Goal: Communication & Community: Answer question/provide support

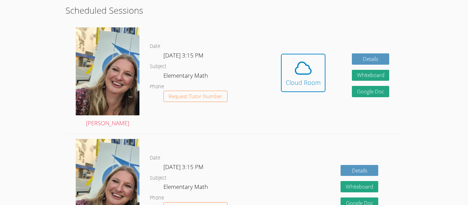
scroll to position [192, 0]
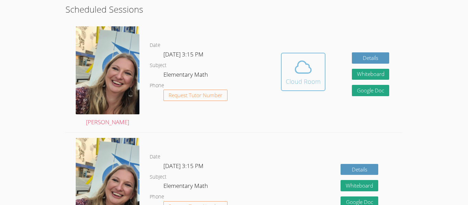
click at [291, 66] on span at bounding box center [303, 67] width 35 height 19
click at [298, 66] on icon at bounding box center [303, 67] width 19 height 19
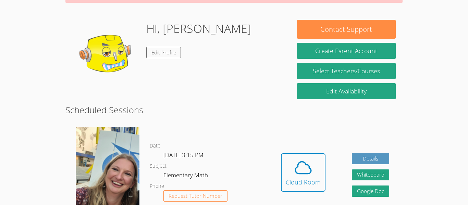
scroll to position [82, 0]
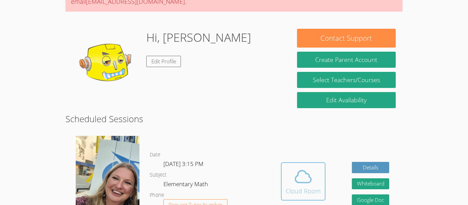
click at [293, 178] on span at bounding box center [303, 176] width 35 height 19
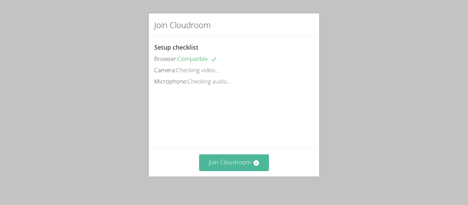
click at [227, 163] on button "Join Cloudroom" at bounding box center [234, 162] width 70 height 17
click at [224, 156] on button "Join Cloudroom" at bounding box center [234, 162] width 70 height 17
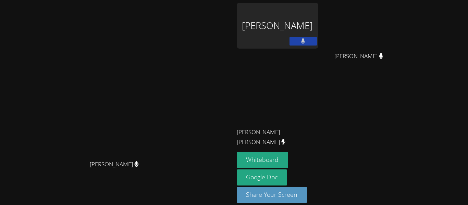
click at [168, 80] on video at bounding box center [116, 92] width 103 height 128
click at [317, 40] on button at bounding box center [302, 41] width 27 height 9
click at [168, 28] on video at bounding box center [116, 92] width 103 height 128
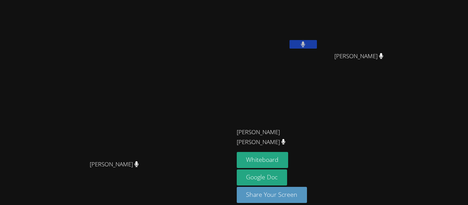
click at [317, 44] on button at bounding box center [302, 44] width 27 height 9
click at [307, 44] on icon at bounding box center [302, 44] width 7 height 6
click at [288, 159] on button "Whiteboard" at bounding box center [263, 160] width 52 height 16
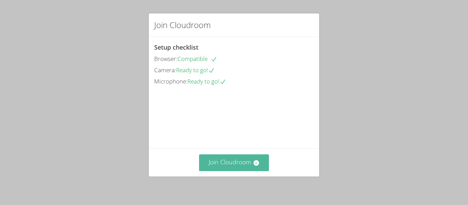
click at [235, 164] on button "Join Cloudroom" at bounding box center [234, 162] width 70 height 17
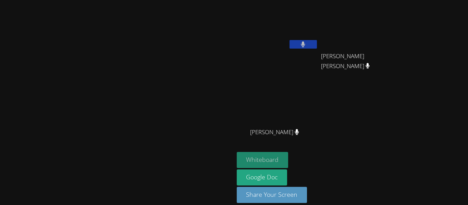
click at [288, 157] on button "Whiteboard" at bounding box center [263, 160] width 52 height 16
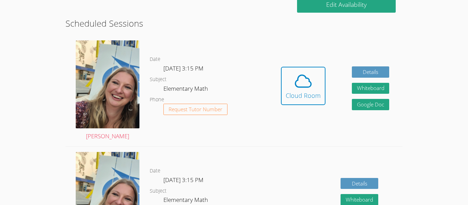
scroll to position [178, 0]
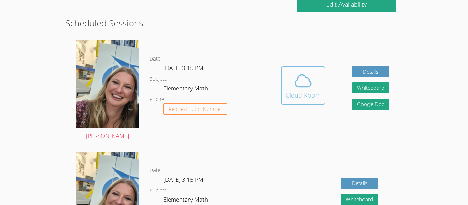
click at [305, 85] on icon at bounding box center [303, 80] width 19 height 19
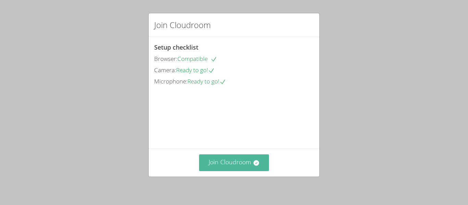
click at [225, 169] on button "Join Cloudroom" at bounding box center [234, 162] width 70 height 17
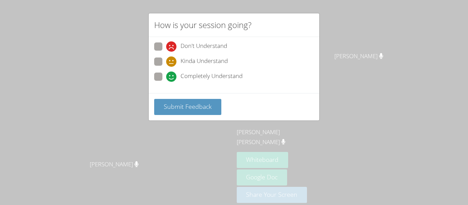
click at [166, 82] on span at bounding box center [166, 82] width 0 height 0
click at [166, 73] on input "Completely Understand" at bounding box center [169, 76] width 6 height 6
radio input "true"
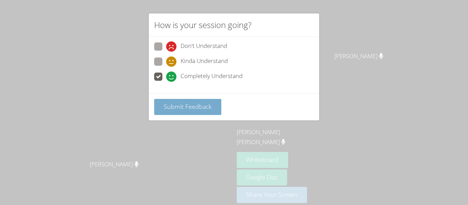
click at [175, 105] on span "Submit Feedback" at bounding box center [188, 106] width 48 height 8
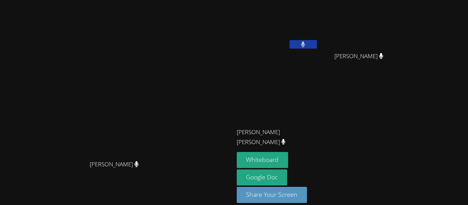
click at [168, 103] on video at bounding box center [116, 92] width 103 height 128
